Goal: Task Accomplishment & Management: Complete application form

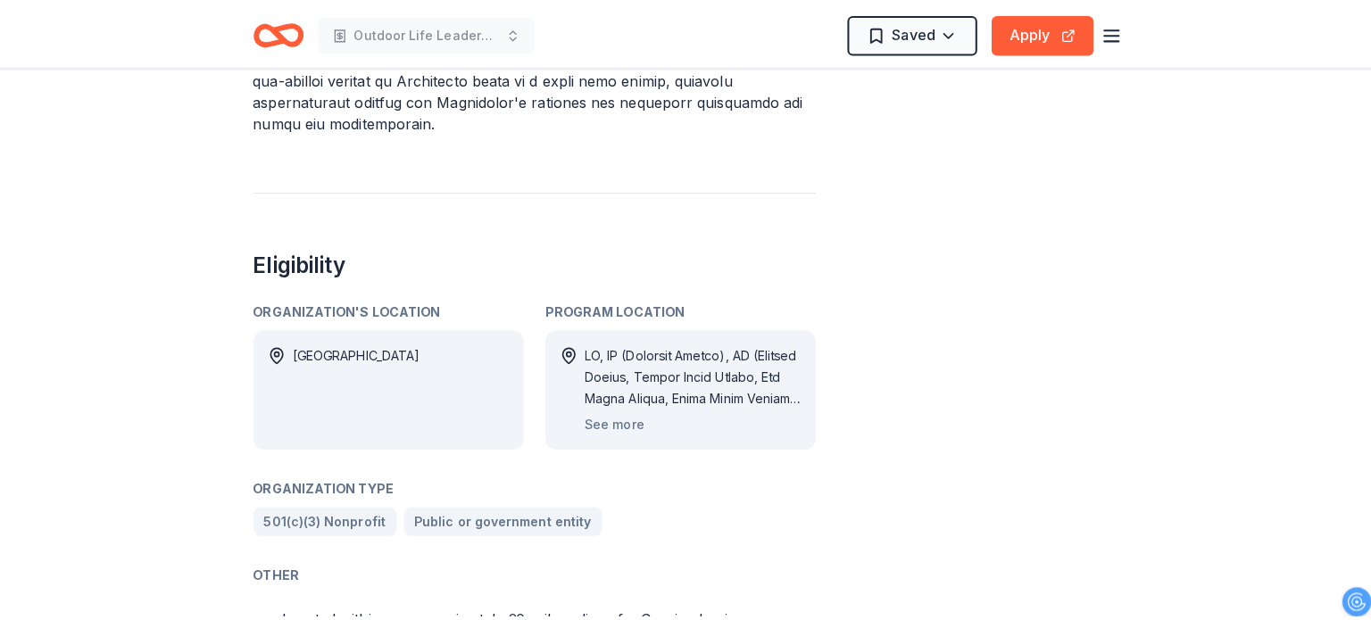
scroll to position [1071, 0]
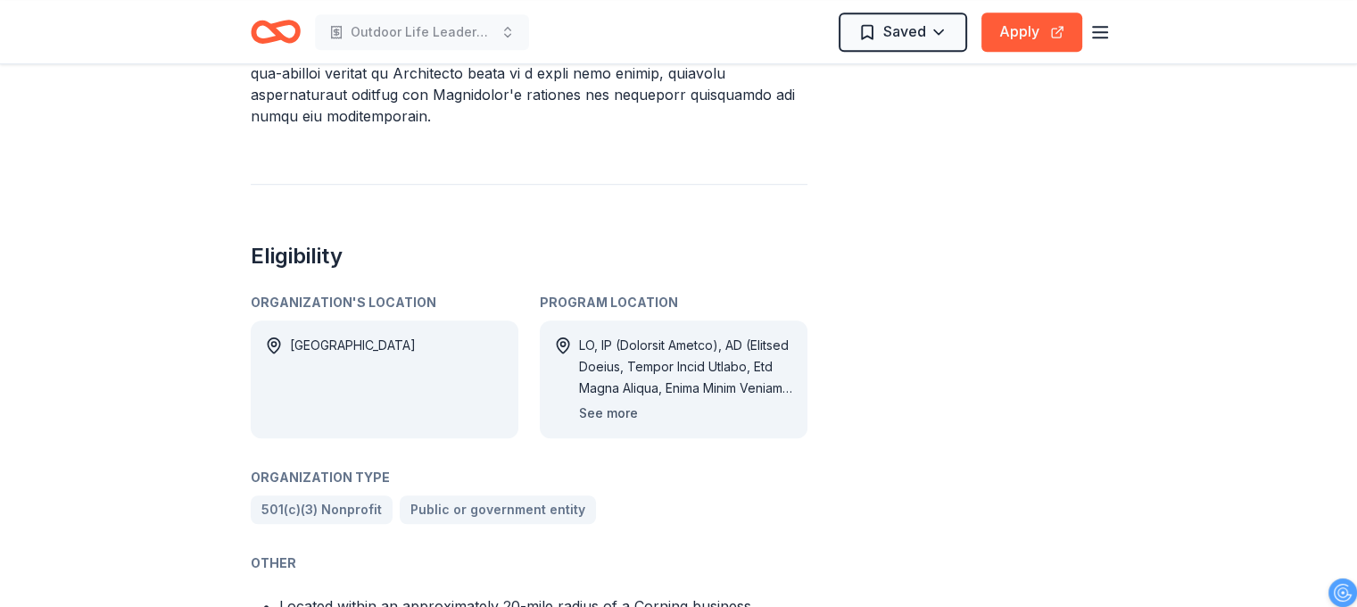
click at [606, 402] on button "See more" at bounding box center [608, 412] width 59 height 21
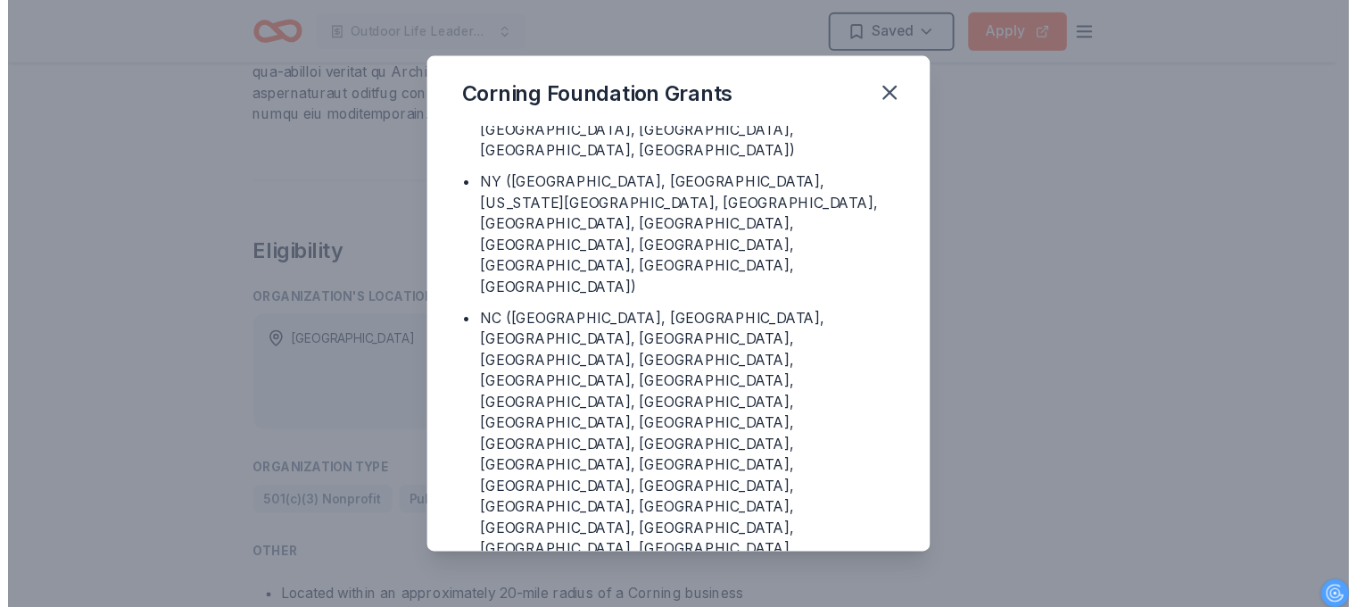
scroll to position [535, 0]
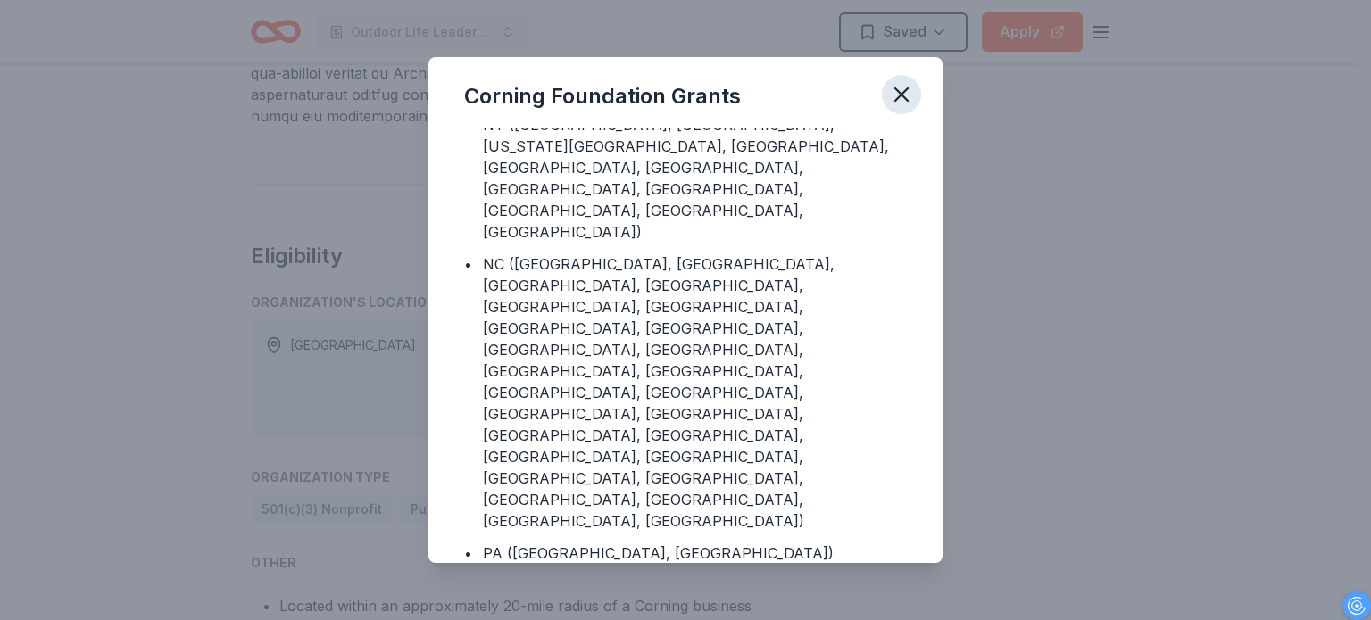
click at [900, 100] on icon "button" at bounding box center [901, 94] width 25 height 25
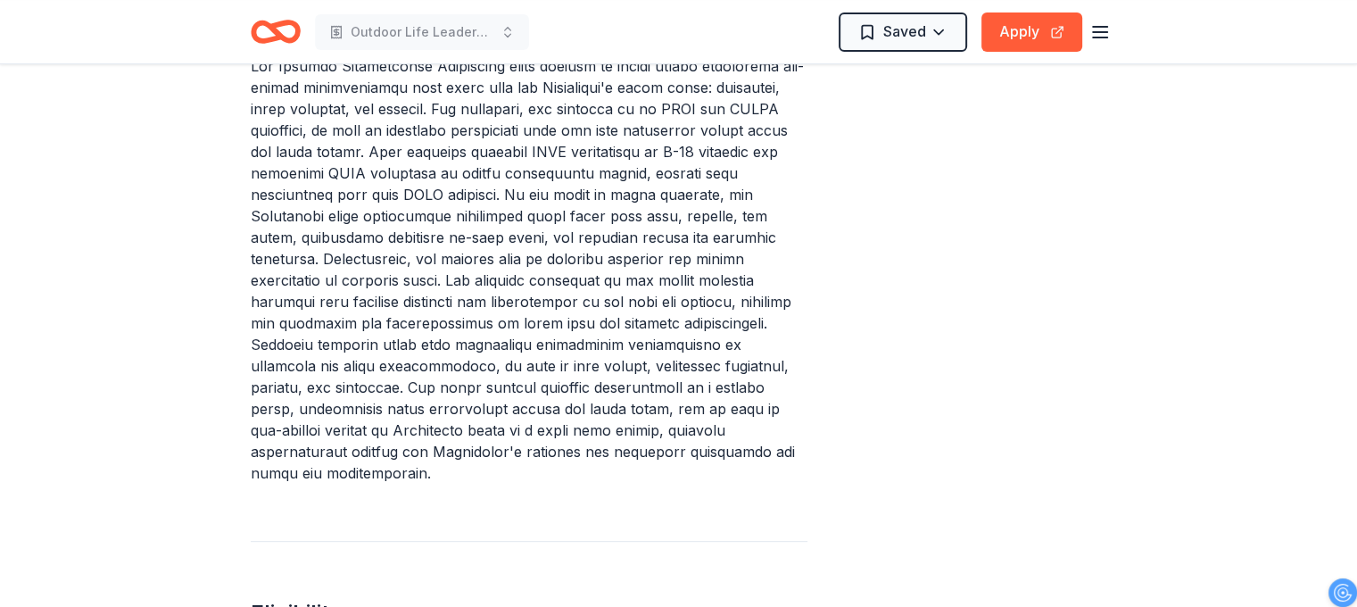
scroll to position [625, 0]
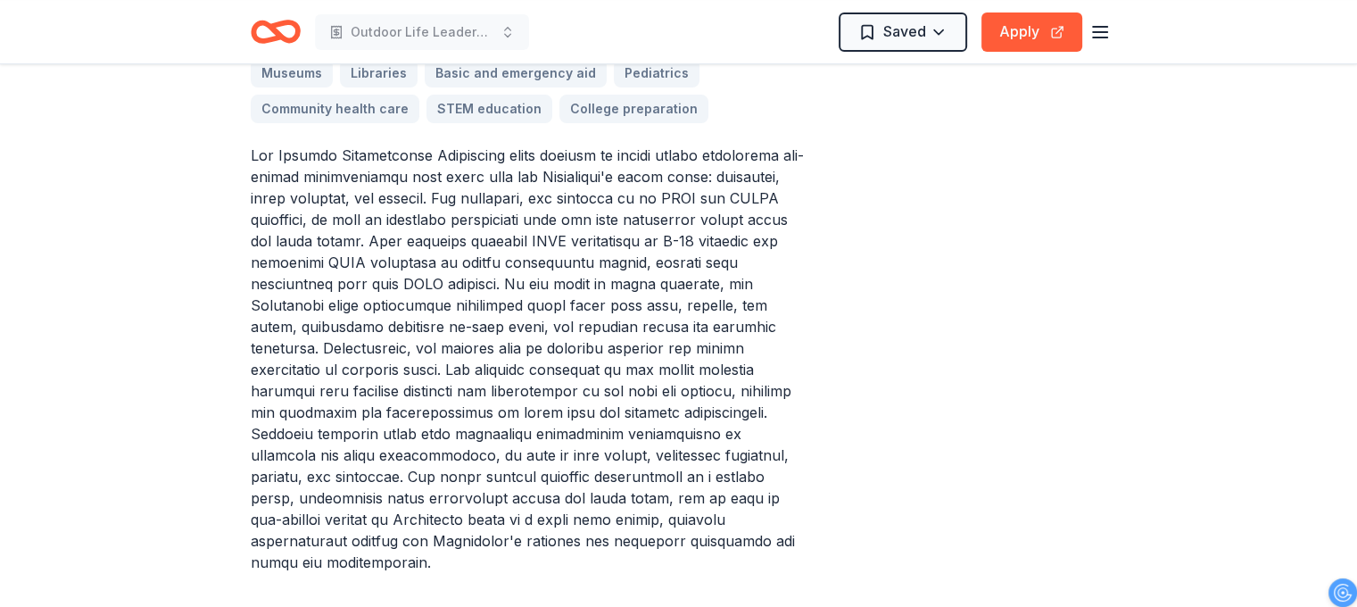
drag, startPoint x: 248, startPoint y: 146, endPoint x: 613, endPoint y: 355, distance: 420.5
drag, startPoint x: 597, startPoint y: 538, endPoint x: 220, endPoint y: 137, distance: 551.2
drag, startPoint x: 543, startPoint y: 264, endPoint x: 669, endPoint y: 256, distance: 126.1
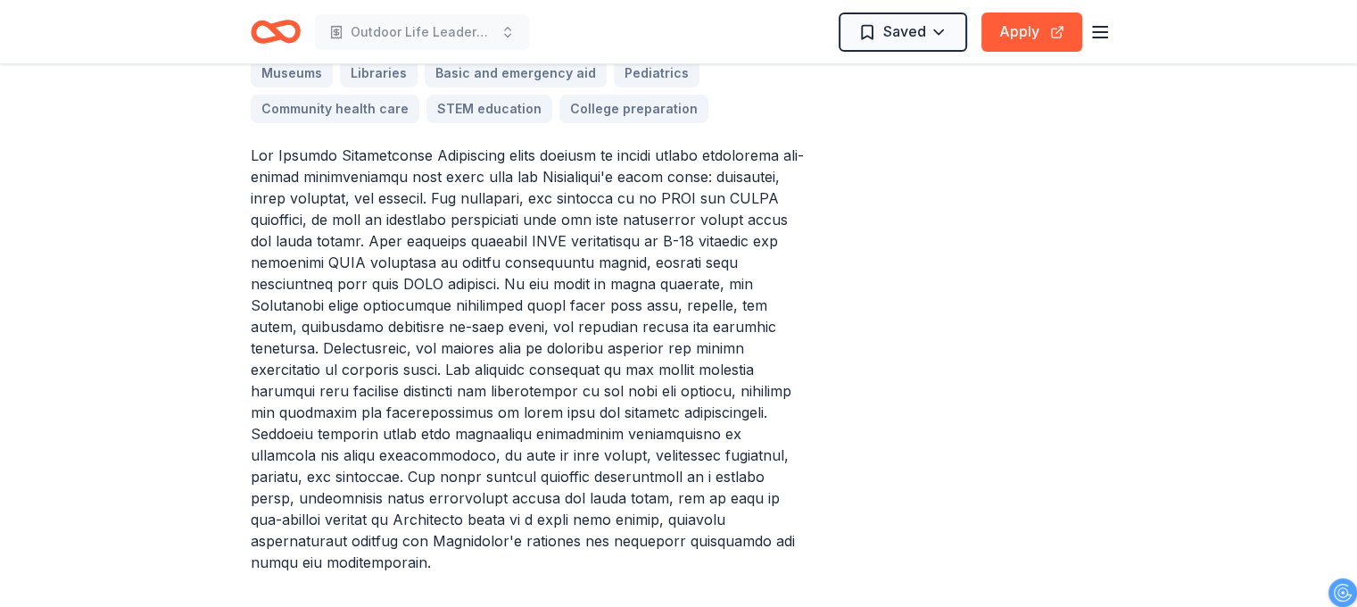
click at [669, 256] on p at bounding box center [529, 359] width 557 height 428
drag, startPoint x: 247, startPoint y: 142, endPoint x: 570, endPoint y: 194, distance: 327.2
drag, startPoint x: 253, startPoint y: 153, endPoint x: 509, endPoint y: 281, distance: 286.6
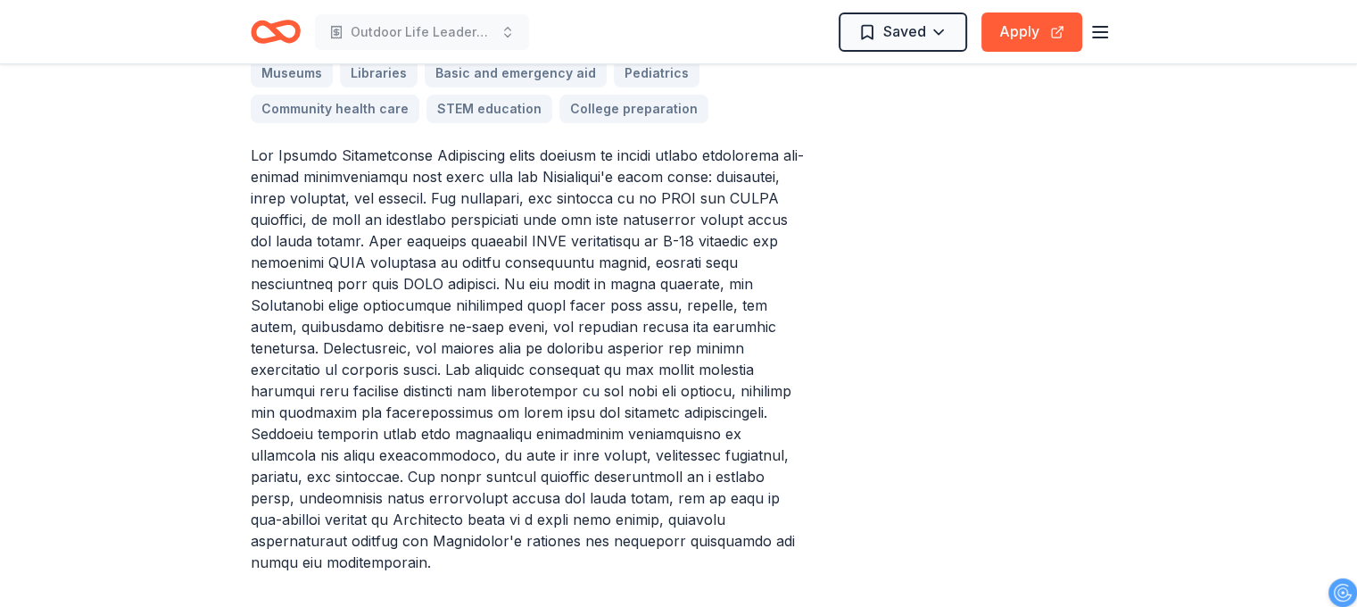
click at [510, 281] on p at bounding box center [529, 359] width 557 height 428
drag, startPoint x: 510, startPoint y: 281, endPoint x: 459, endPoint y: 290, distance: 51.6
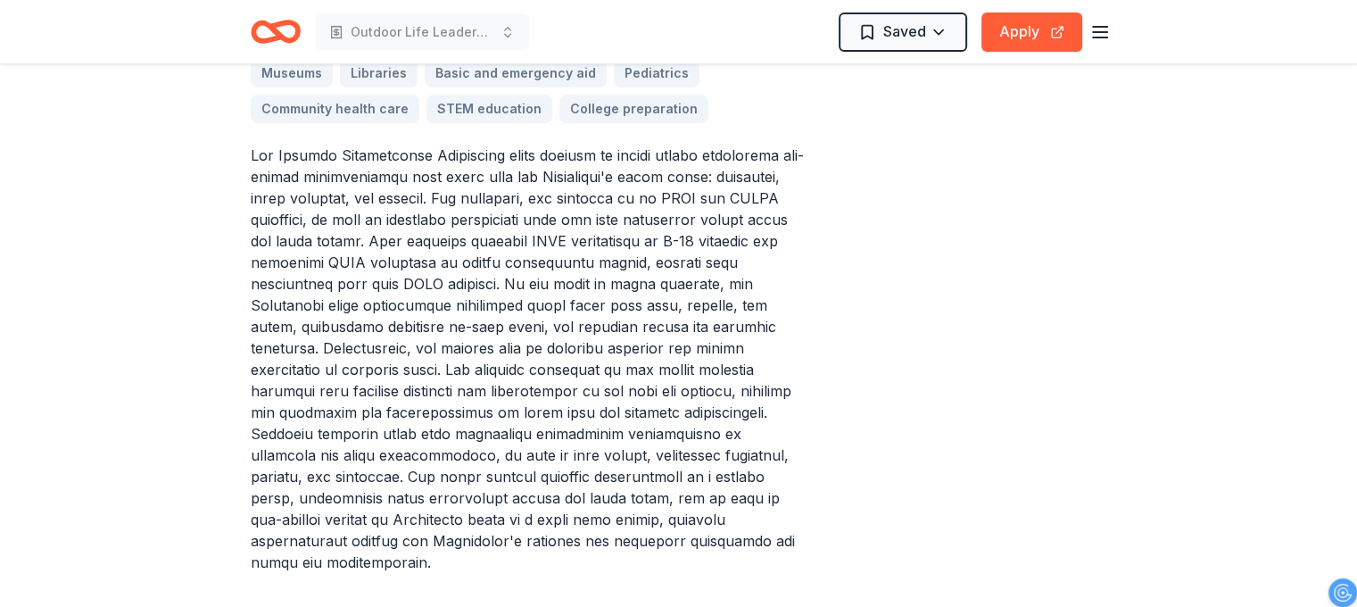
click at [459, 290] on p at bounding box center [529, 359] width 557 height 428
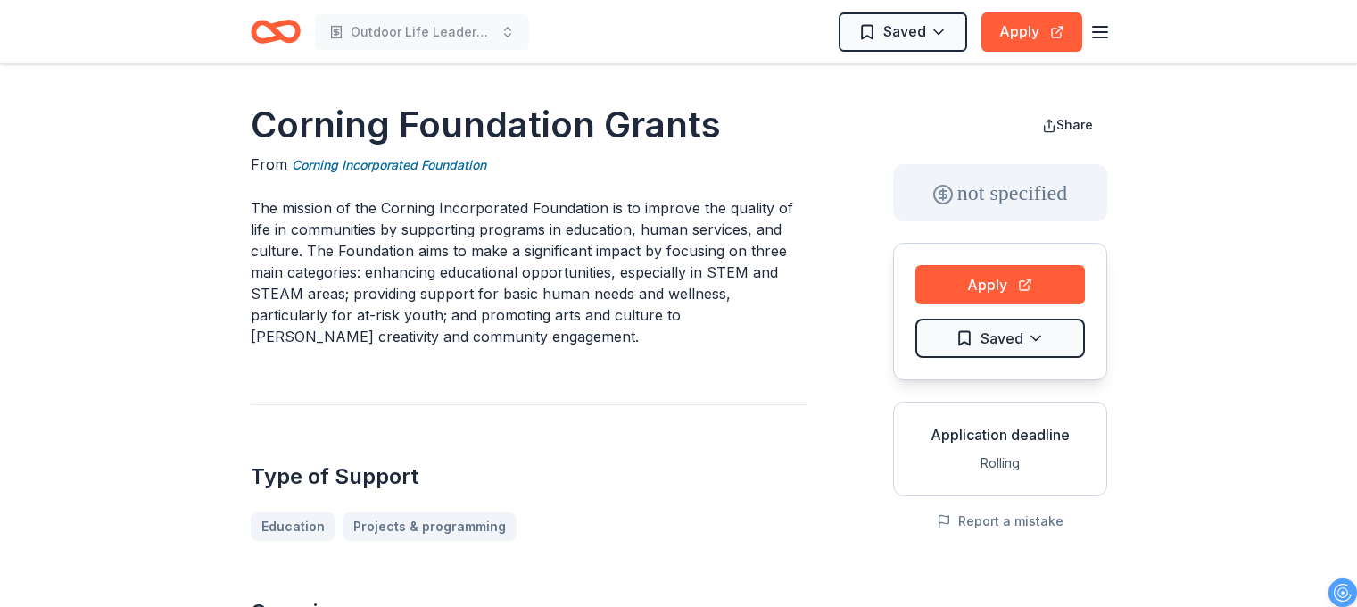
scroll to position [625, 0]
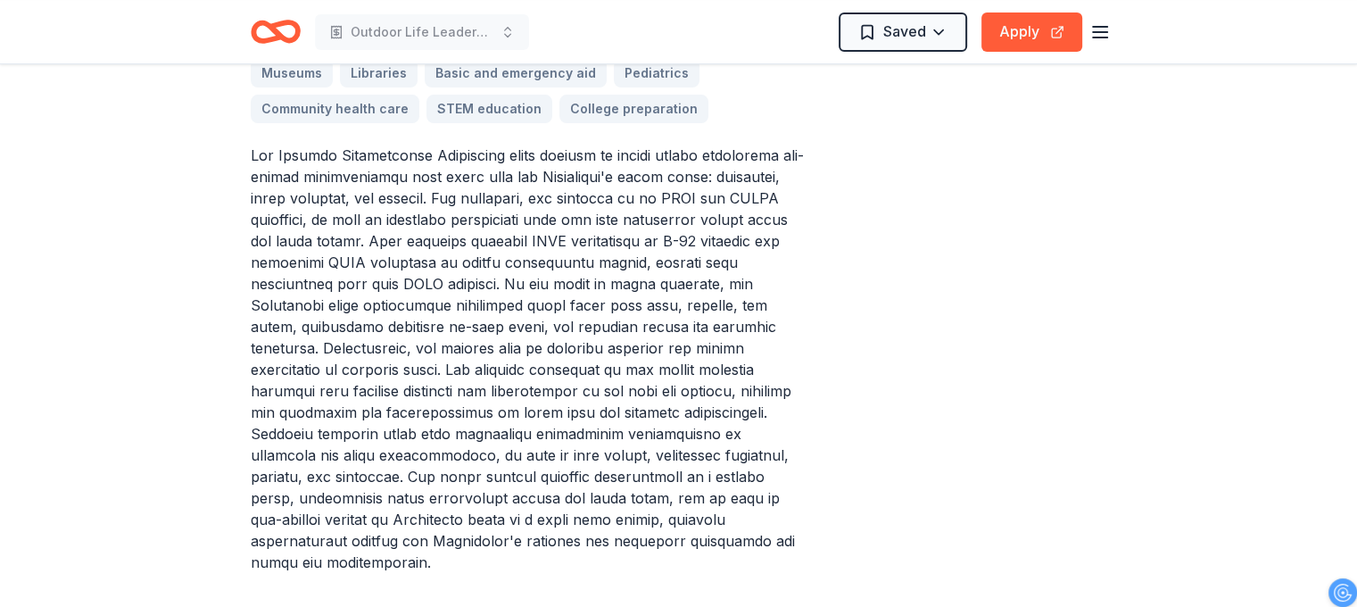
drag, startPoint x: 466, startPoint y: 195, endPoint x: 587, endPoint y: 199, distance: 121.4
click at [587, 199] on p at bounding box center [529, 359] width 557 height 428
click at [586, 199] on p at bounding box center [529, 359] width 557 height 428
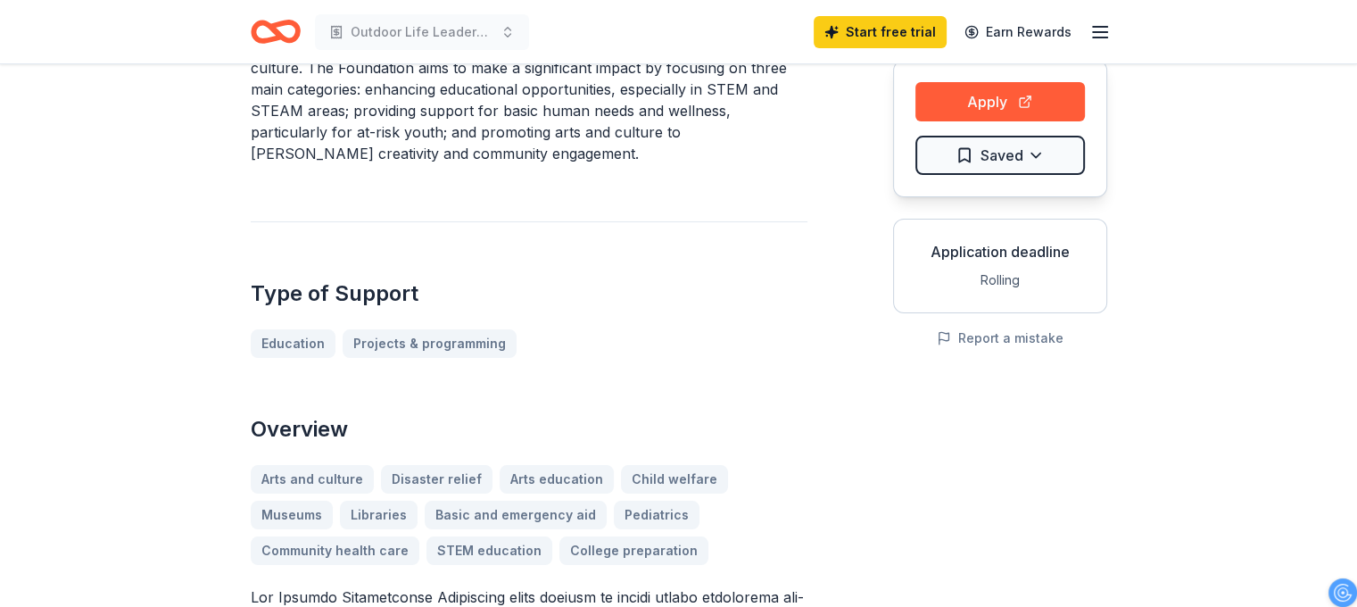
scroll to position [0, 0]
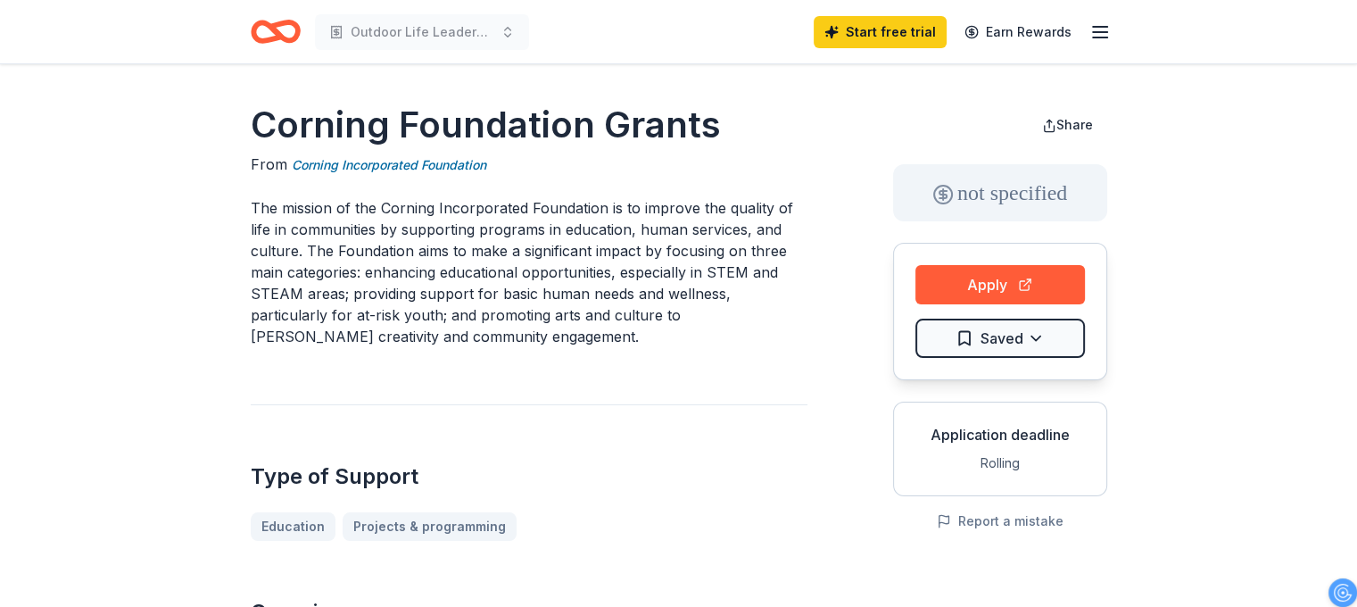
click at [1096, 30] on icon "button" at bounding box center [1100, 31] width 21 height 21
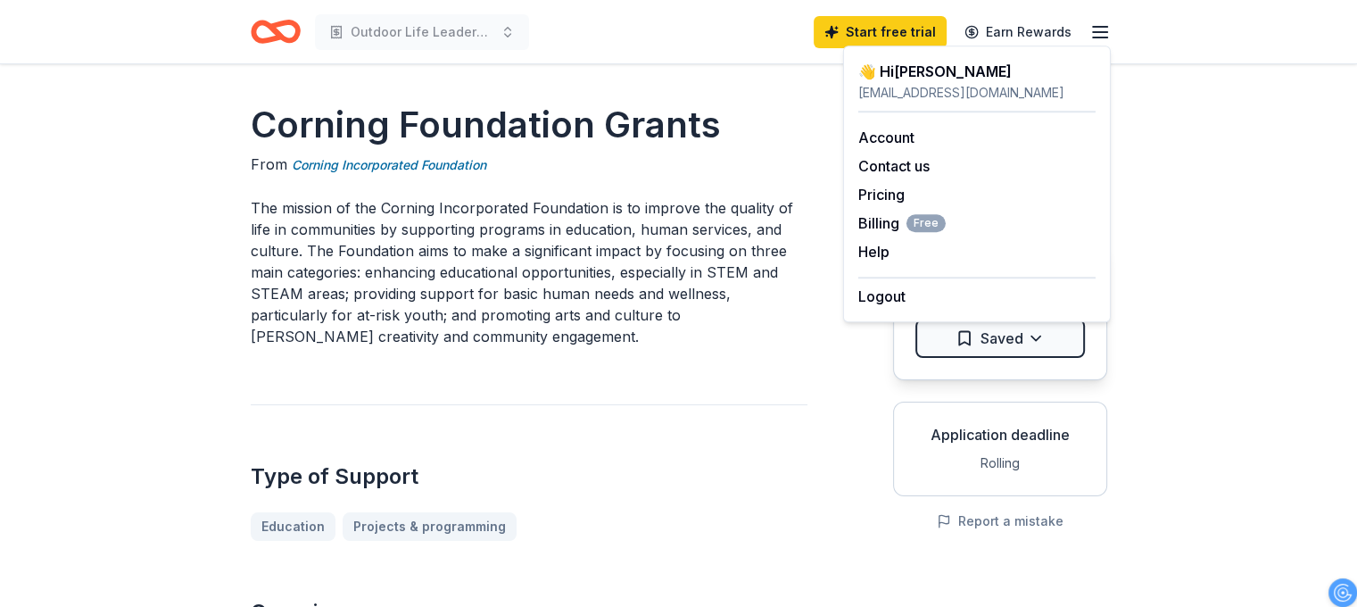
click at [727, 262] on p "The mission of the Corning Incorporated Foundation is to improve the quality of…" at bounding box center [529, 272] width 557 height 150
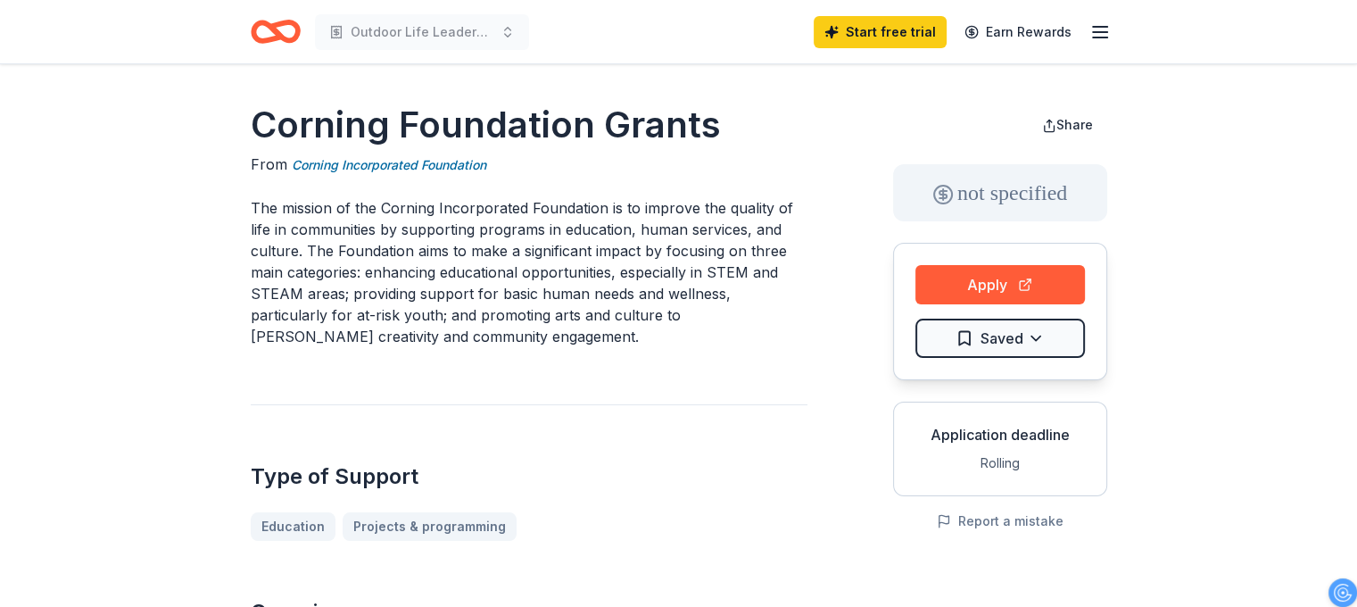
drag, startPoint x: 246, startPoint y: 203, endPoint x: 432, endPoint y: 315, distance: 216.6
click at [441, 268] on p "The mission of the Corning Incorporated Foundation is to improve the quality of…" at bounding box center [529, 272] width 557 height 150
click at [1025, 286] on button "Apply" at bounding box center [1001, 284] width 170 height 39
click at [1099, 34] on icon "button" at bounding box center [1100, 31] width 21 height 21
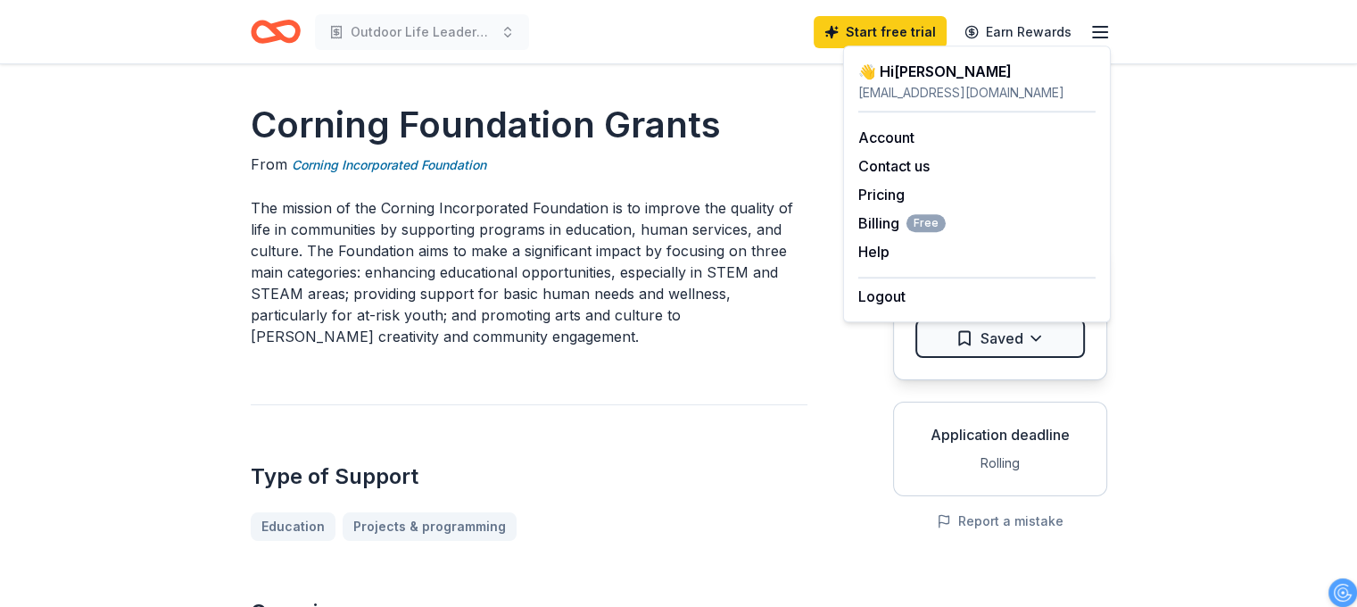
click at [1099, 34] on icon "button" at bounding box center [1100, 31] width 21 height 21
